Goal: Check status: Check status

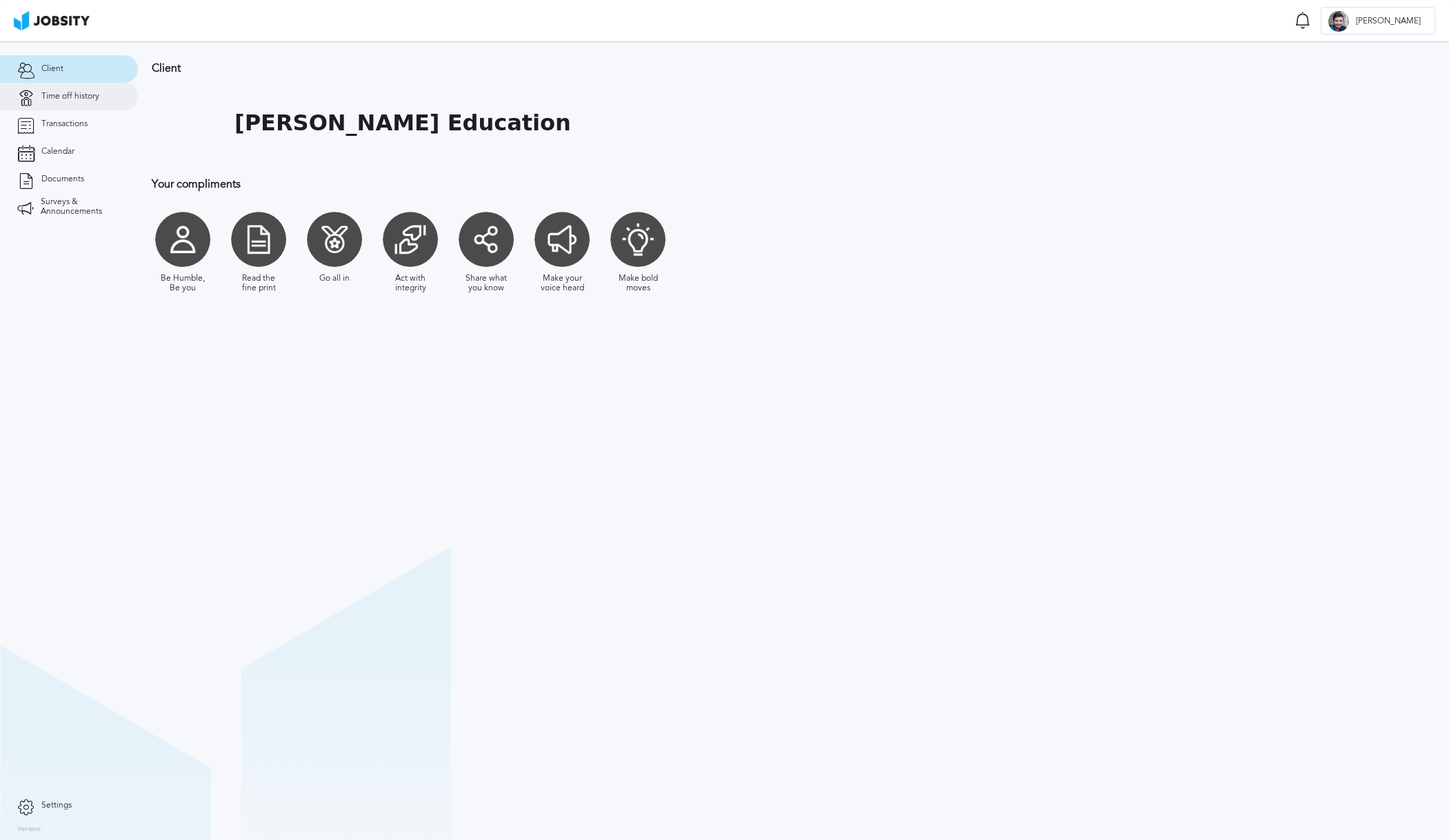
click at [65, 93] on span "Time off history" at bounding box center [70, 97] width 58 height 10
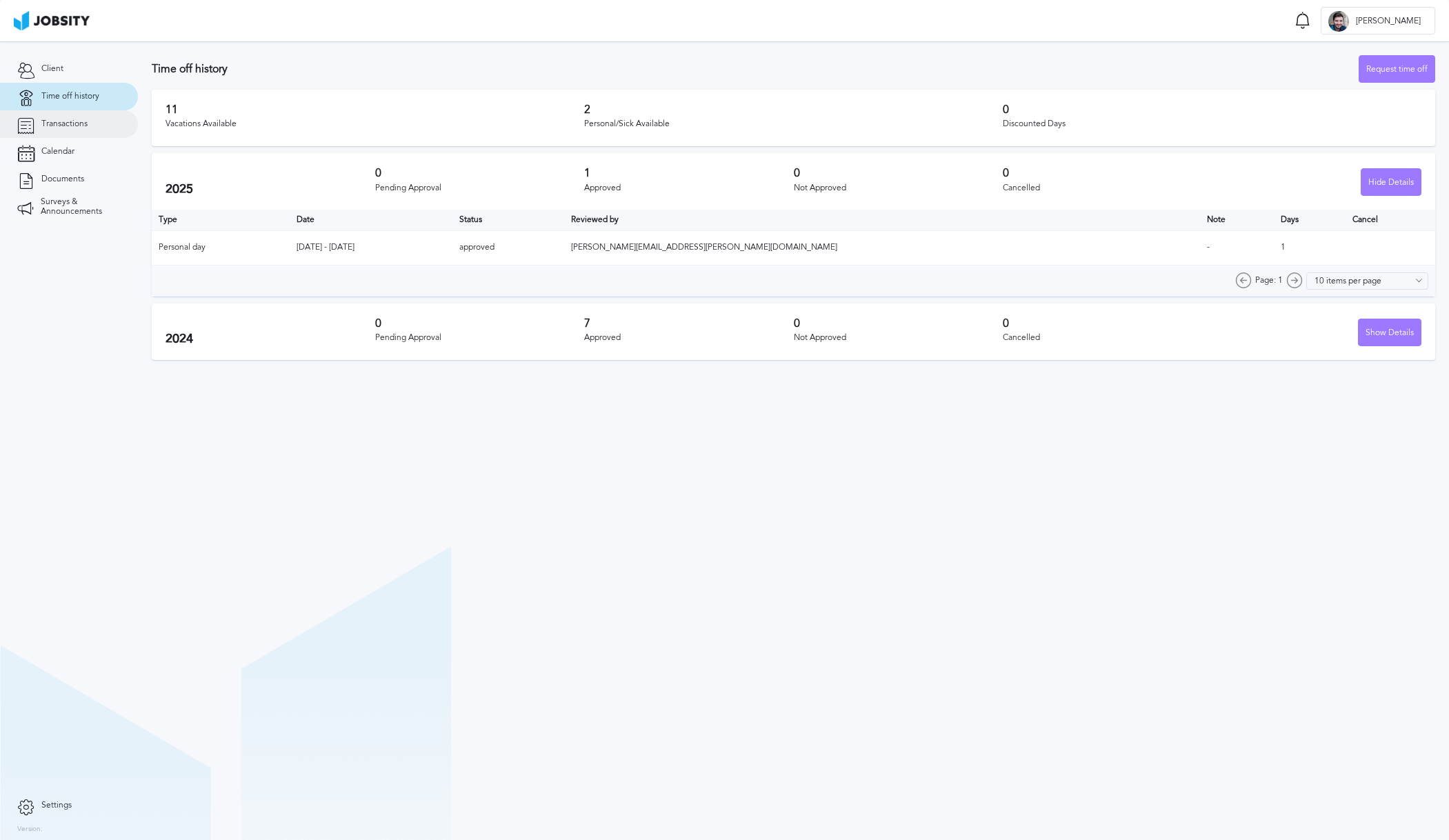
click at [63, 120] on span "Transactions" at bounding box center [64, 124] width 46 height 10
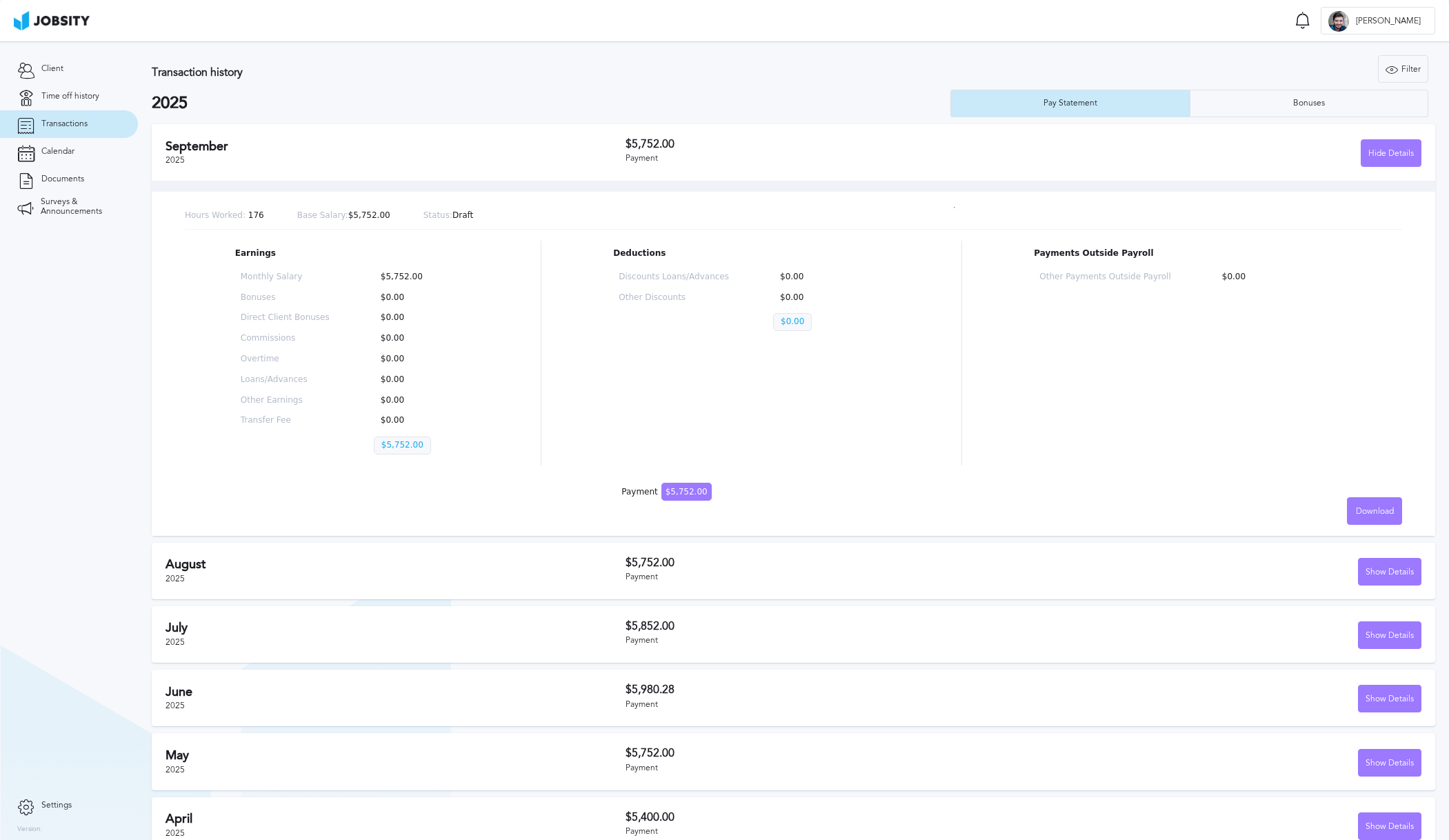
click at [215, 566] on h2 "August" at bounding box center [396, 565] width 460 height 15
click at [1386, 571] on div "Show Details" at bounding box center [1390, 572] width 62 height 28
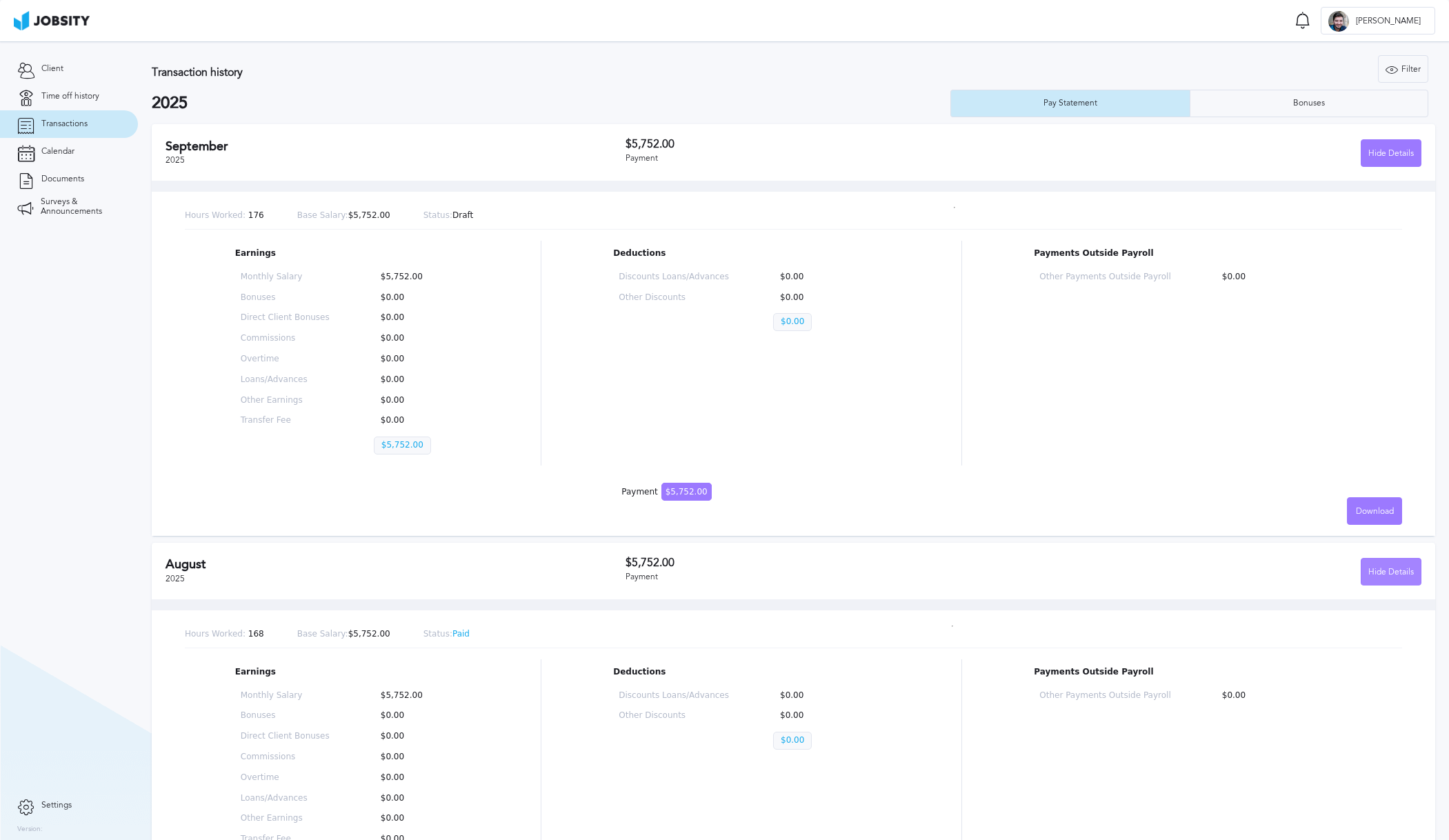
click at [1386, 571] on div "Hide Details" at bounding box center [1390, 572] width 59 height 28
